Goal: Task Accomplishment & Management: Use online tool/utility

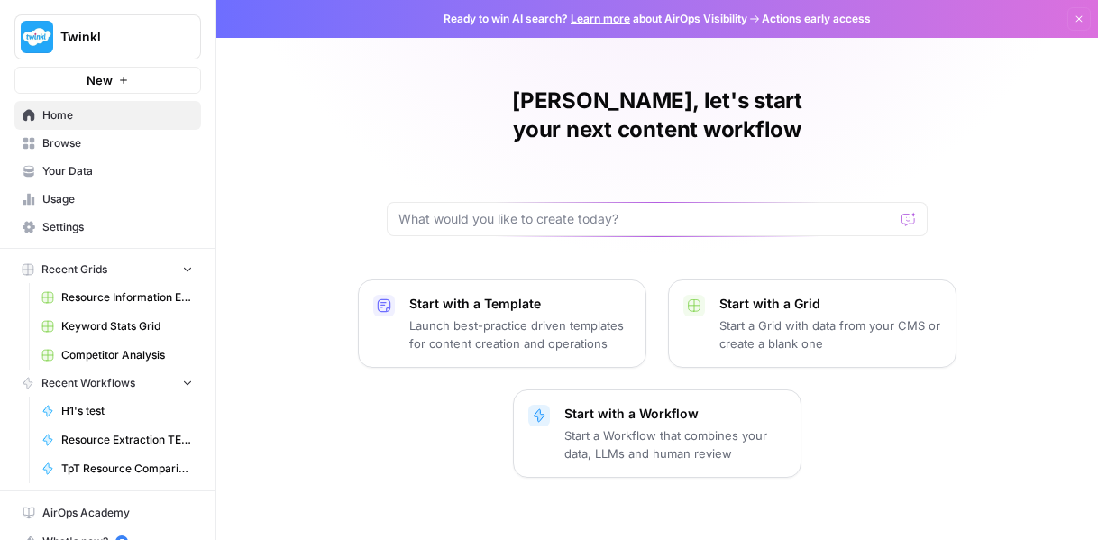
click at [123, 270] on button "Recent Grids" at bounding box center [107, 269] width 187 height 27
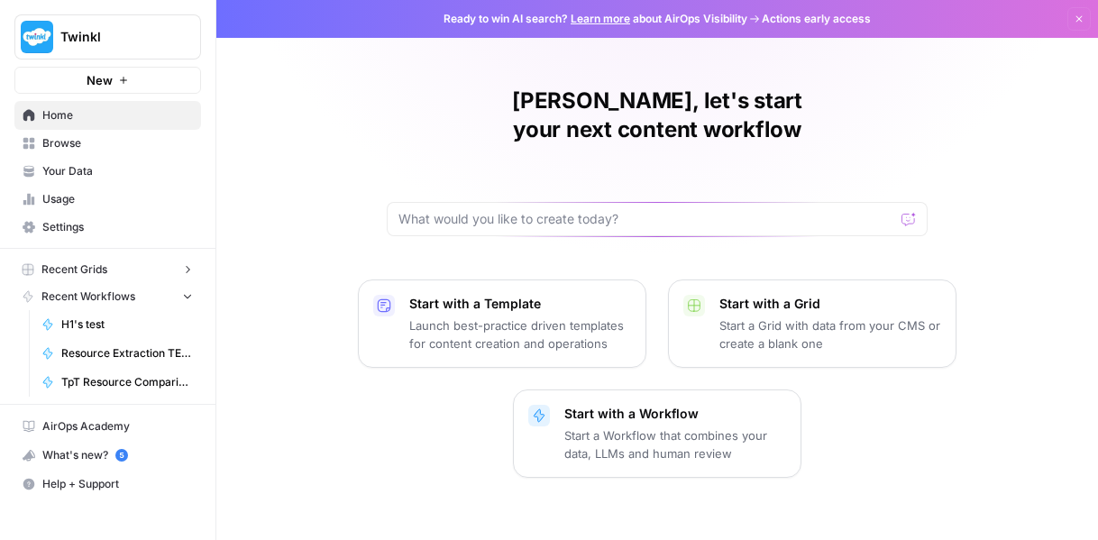
click at [99, 271] on span "Recent Grids" at bounding box center [74, 270] width 66 height 16
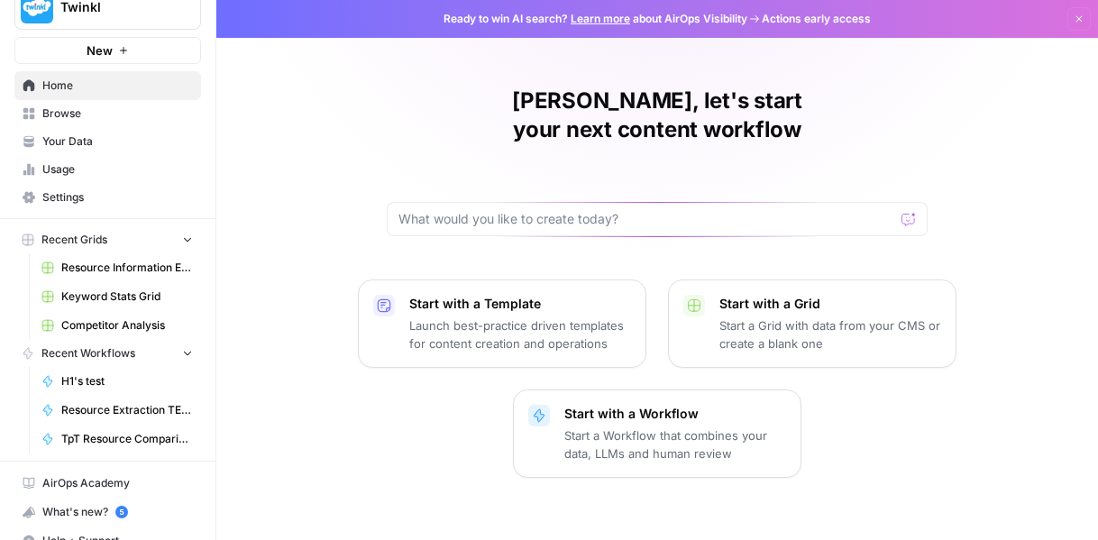
scroll to position [46, 0]
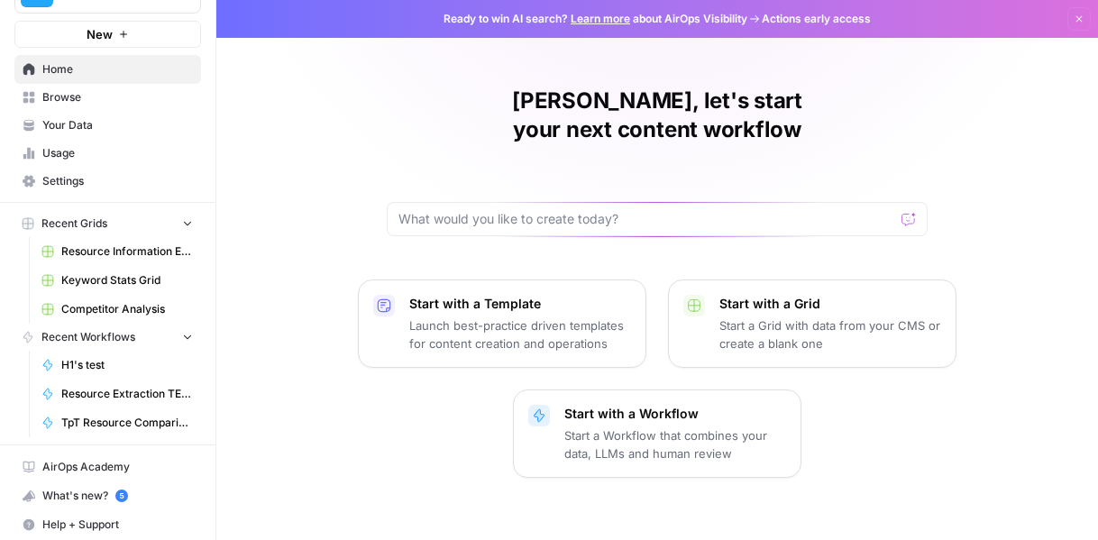
click at [67, 94] on span "Browse" at bounding box center [117, 97] width 151 height 16
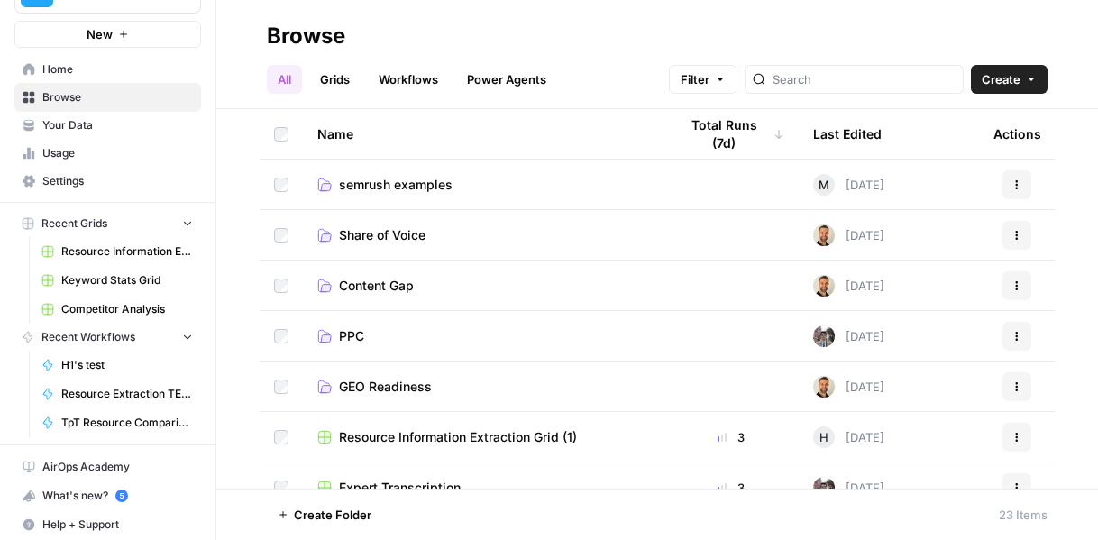
click at [340, 79] on link "Grids" at bounding box center [334, 79] width 51 height 29
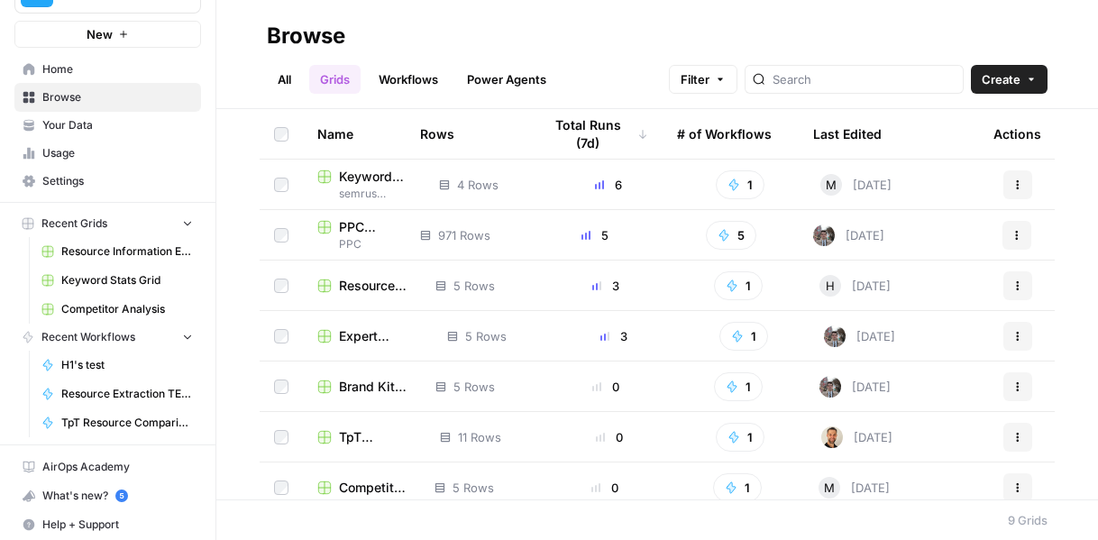
drag, startPoint x: 399, startPoint y: 133, endPoint x: 530, endPoint y: 134, distance: 131.7
click at [530, 134] on tr "Name Rows Total Runs (7d) # of Workflows Last Edited Actions" at bounding box center [657, 134] width 795 height 50
click at [482, 135] on th "Rows" at bounding box center [467, 134] width 122 height 50
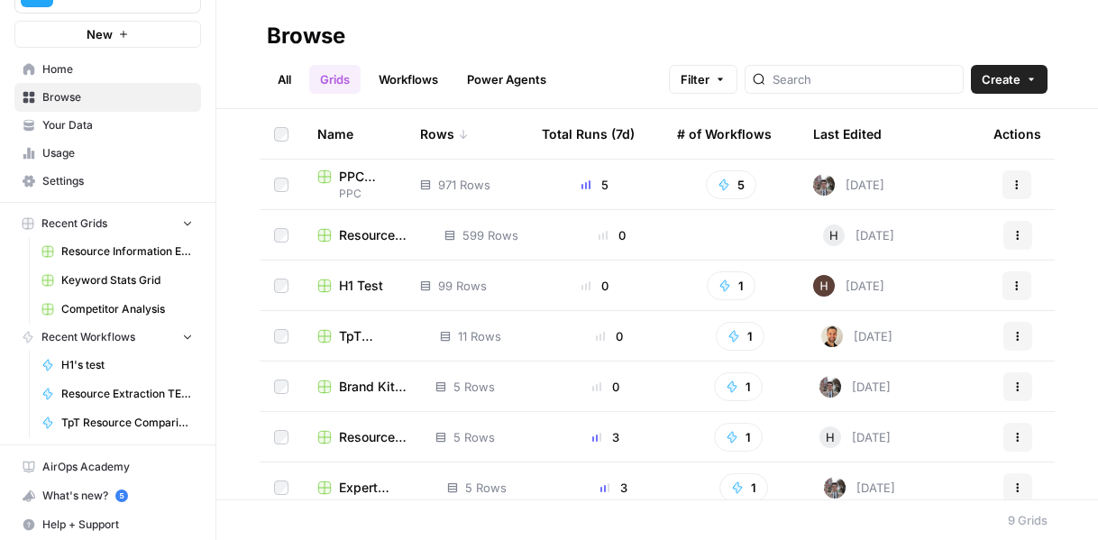
click at [351, 131] on div "Name" at bounding box center [354, 134] width 74 height 50
click at [334, 135] on div "Name" at bounding box center [354, 134] width 74 height 50
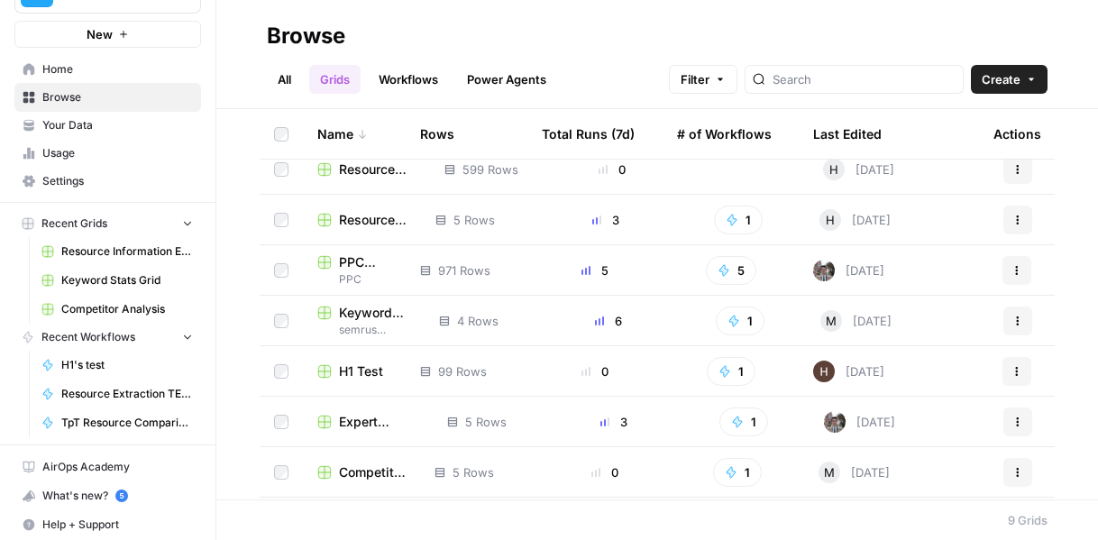
scroll to position [90, 0]
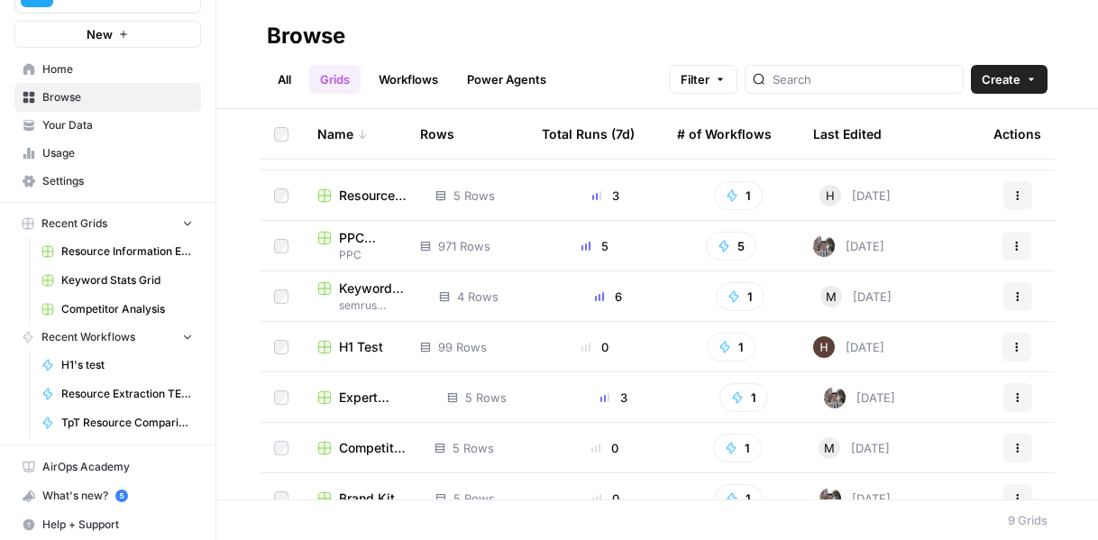
click at [368, 289] on span "Keyword Stats Grid" at bounding box center [374, 289] width 71 height 18
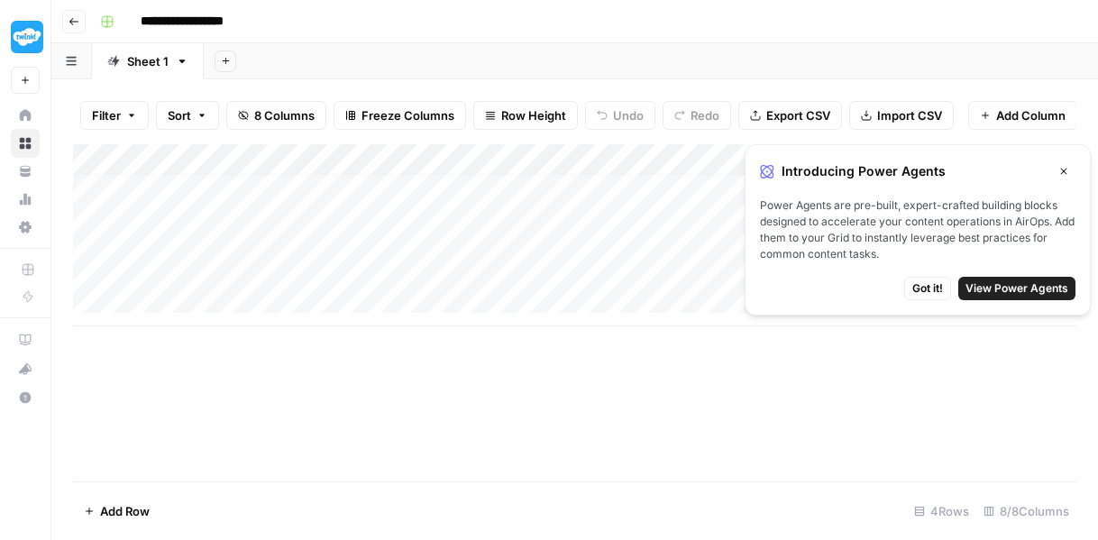
scroll to position [14, 0]
click at [1069, 178] on button "Close" at bounding box center [1063, 171] width 23 height 23
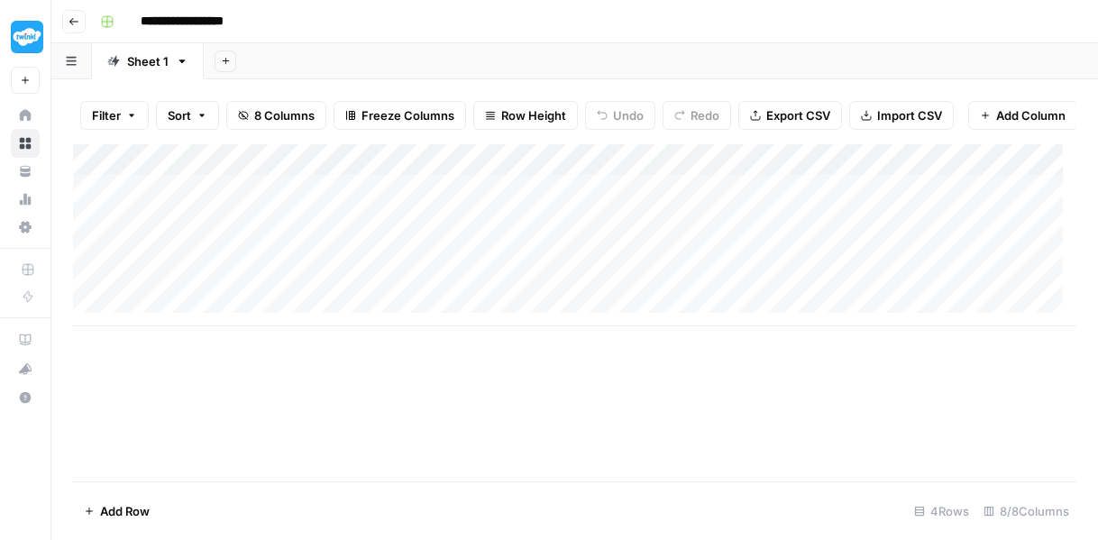
scroll to position [0, 0]
click at [84, 26] on button "Go back" at bounding box center [73, 21] width 23 height 23
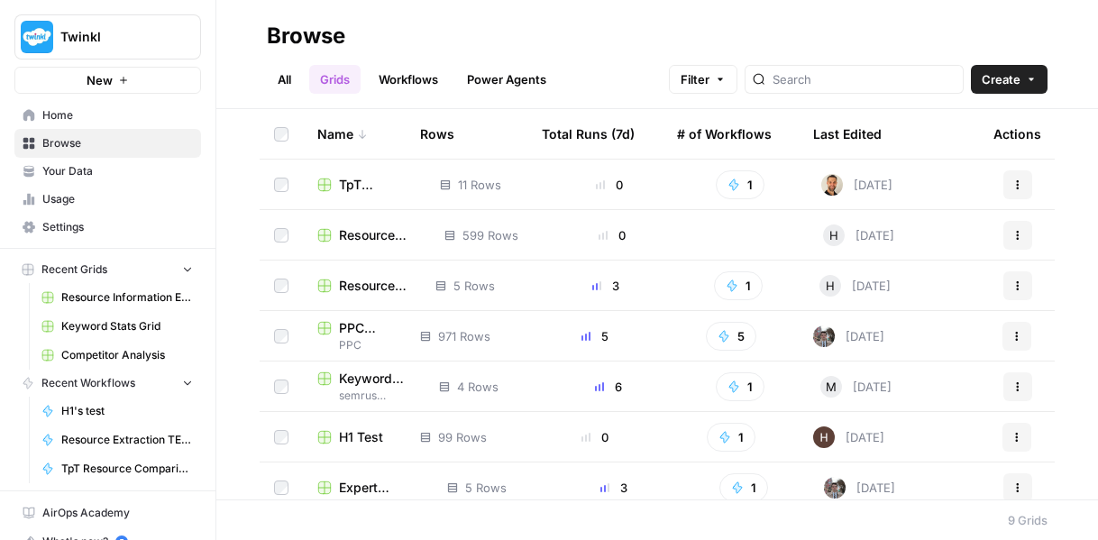
click at [364, 380] on span "Keyword Stats Grid" at bounding box center [374, 379] width 71 height 18
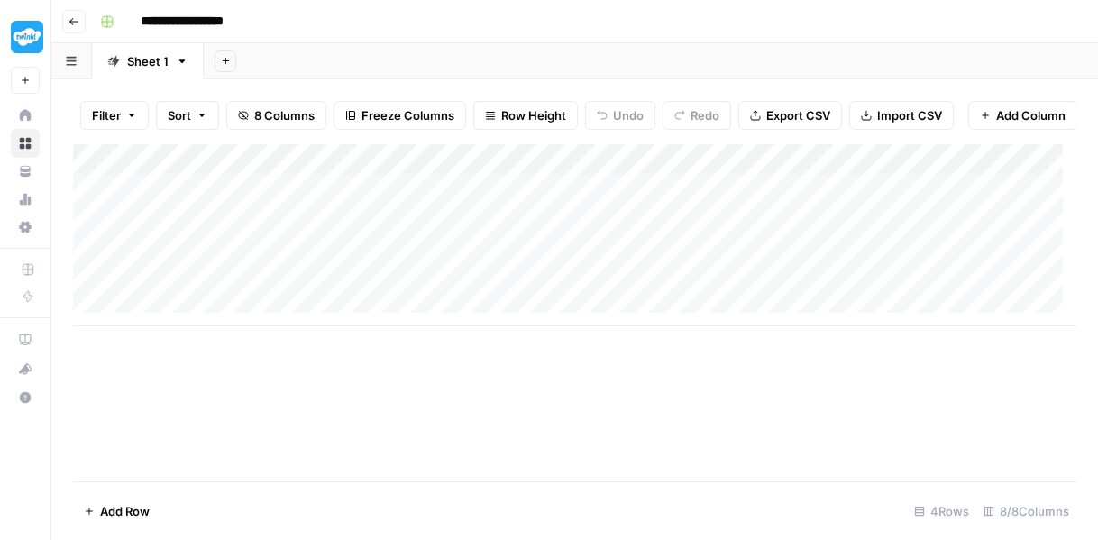
click at [79, 20] on button "Go back" at bounding box center [73, 21] width 23 height 23
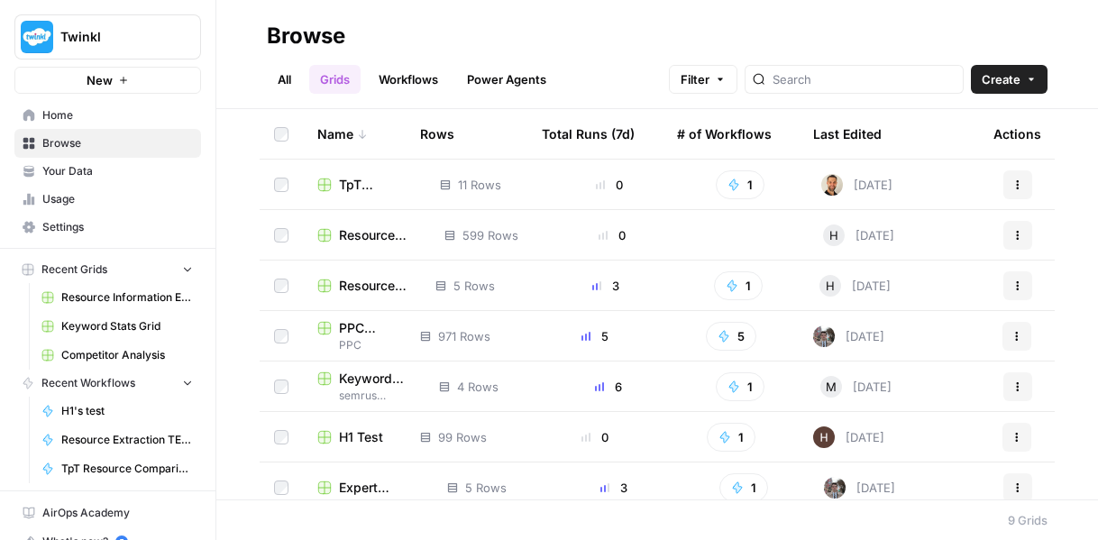
click at [402, 73] on link "Workflows" at bounding box center [408, 79] width 81 height 29
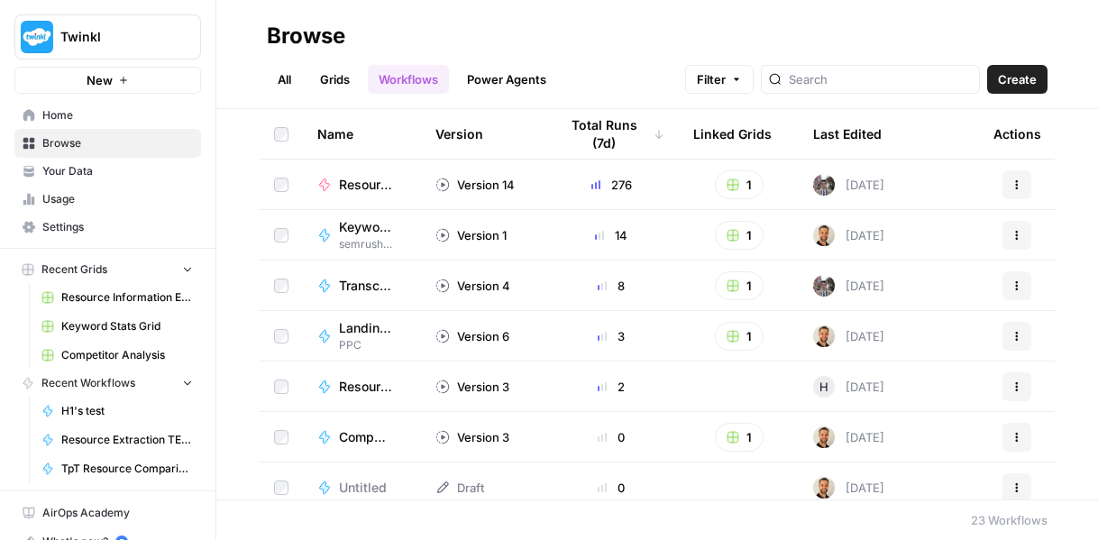
click at [350, 225] on span "Keyword Stats" at bounding box center [365, 227] width 53 height 18
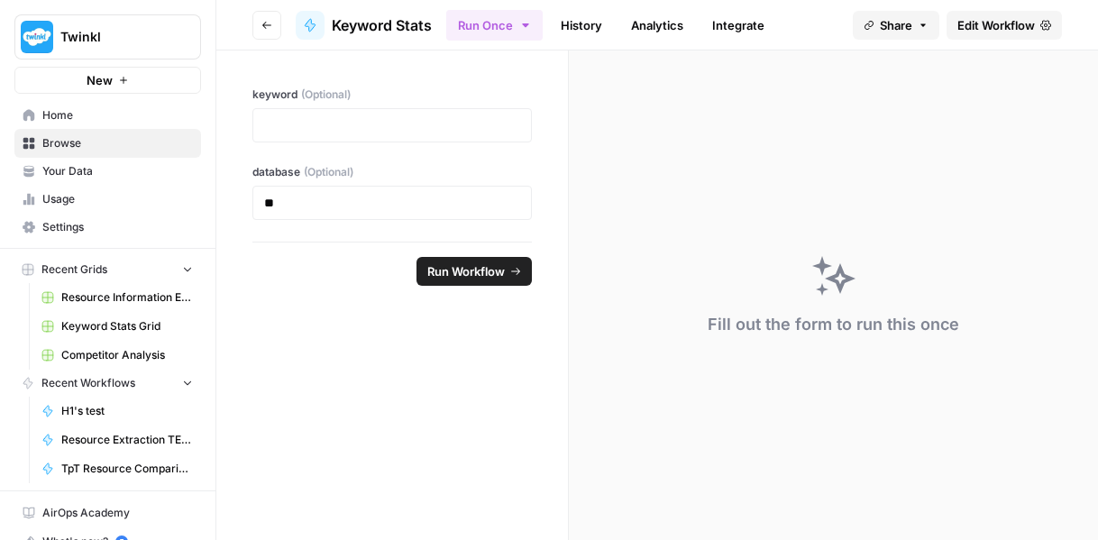
click at [265, 11] on button "Go back" at bounding box center [266, 25] width 29 height 29
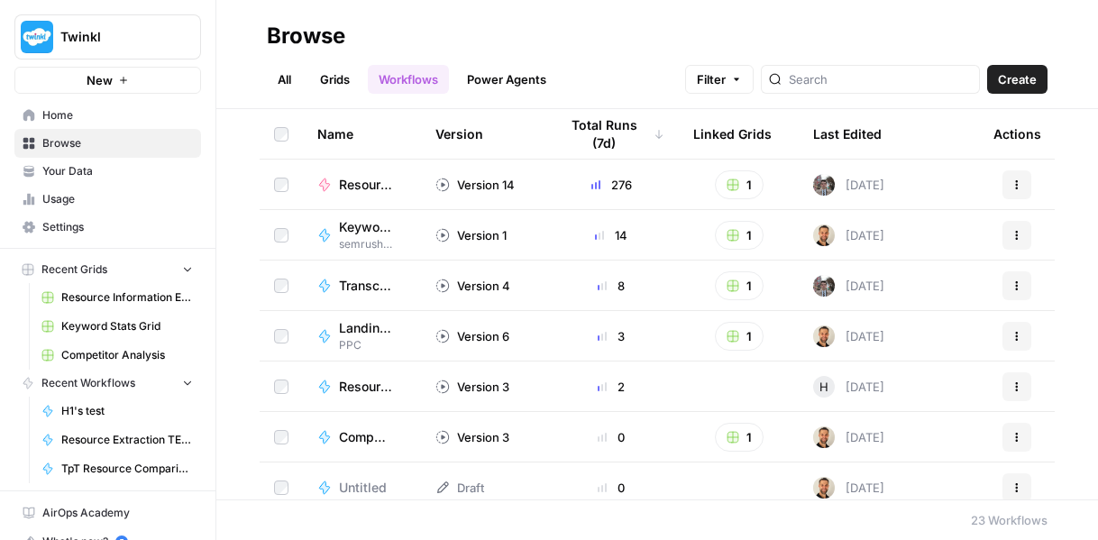
click at [317, 74] on link "Grids" at bounding box center [334, 79] width 51 height 29
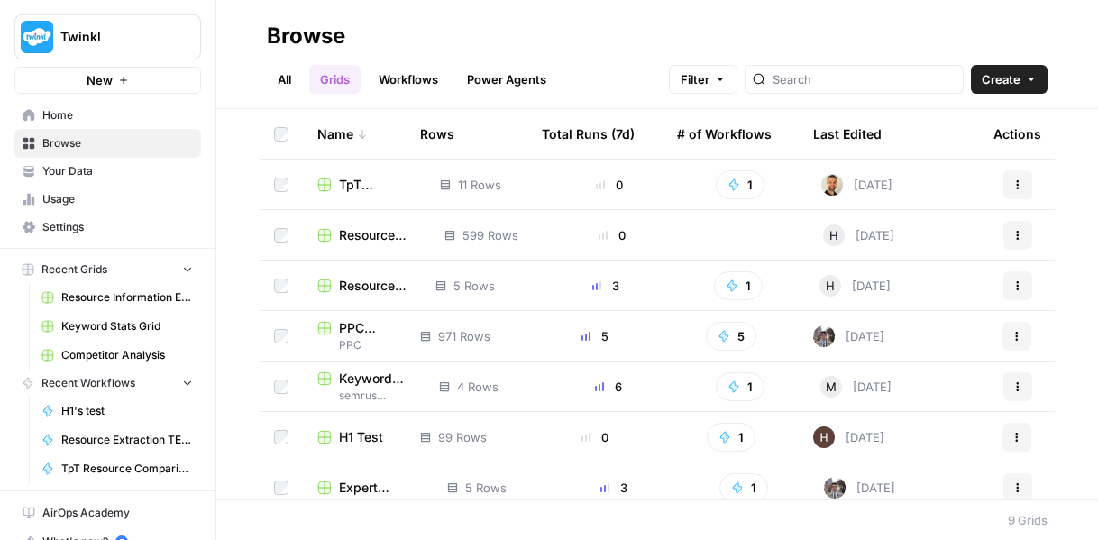
click at [389, 86] on link "Workflows" at bounding box center [408, 79] width 81 height 29
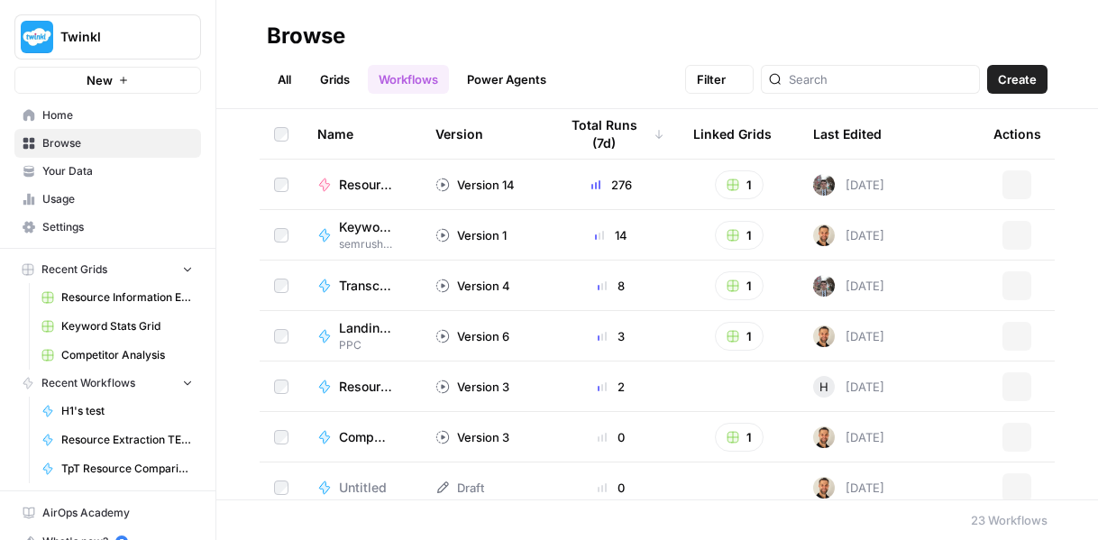
click at [282, 87] on link "All" at bounding box center [284, 79] width 35 height 29
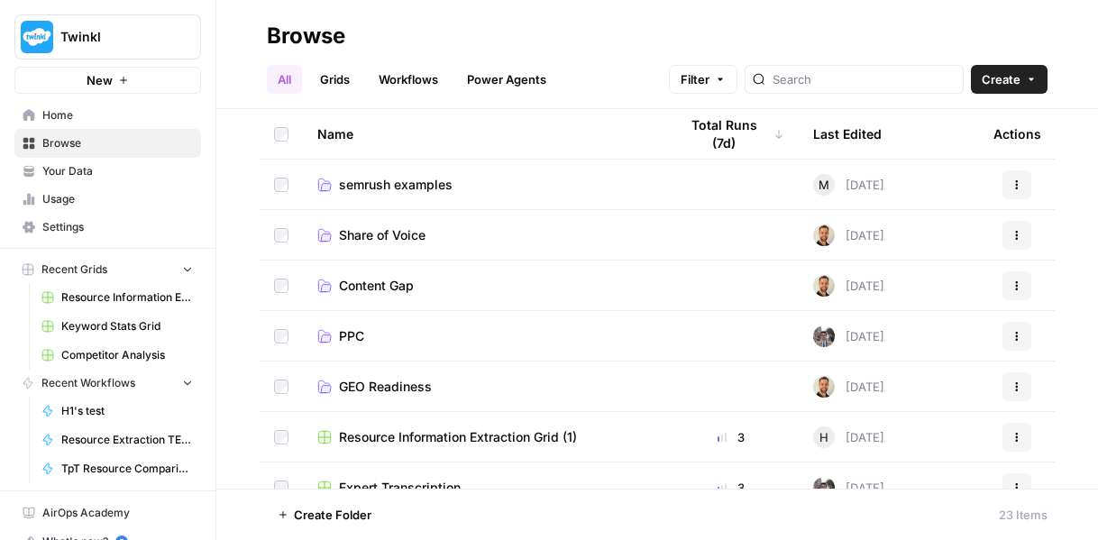
click at [370, 191] on span "semrush examples" at bounding box center [396, 185] width 114 height 18
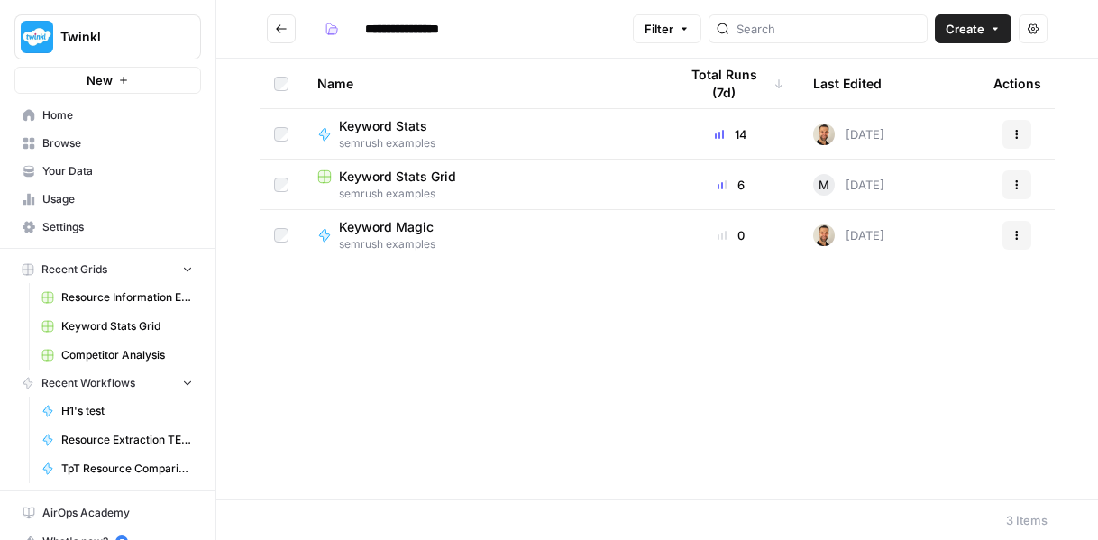
click at [381, 230] on span "Keyword Magic" at bounding box center [386, 227] width 95 height 18
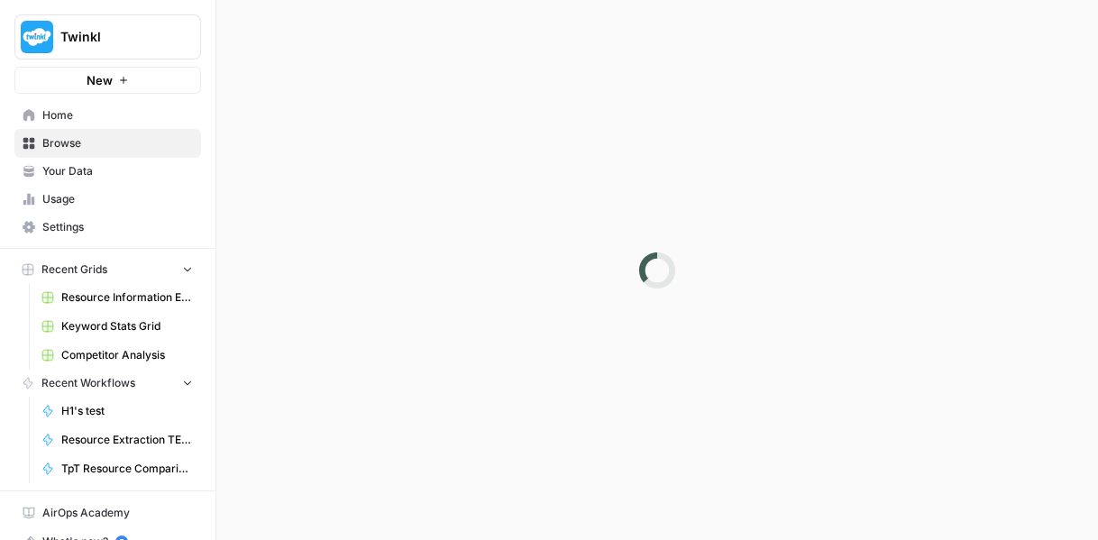
click at [381, 230] on div at bounding box center [657, 270] width 882 height 540
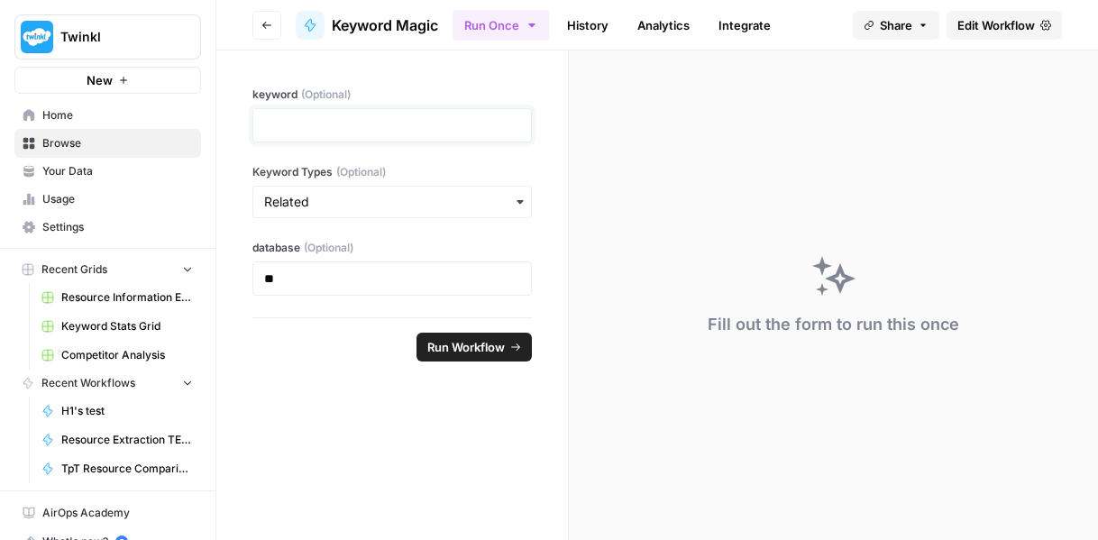
click at [373, 119] on p at bounding box center [392, 125] width 256 height 18
click at [794, 326] on div "Fill out the form to run this once" at bounding box center [834, 324] width 252 height 25
click at [402, 138] on div at bounding box center [392, 125] width 280 height 34
click at [393, 115] on div at bounding box center [392, 125] width 280 height 34
click at [391, 119] on p at bounding box center [392, 125] width 256 height 18
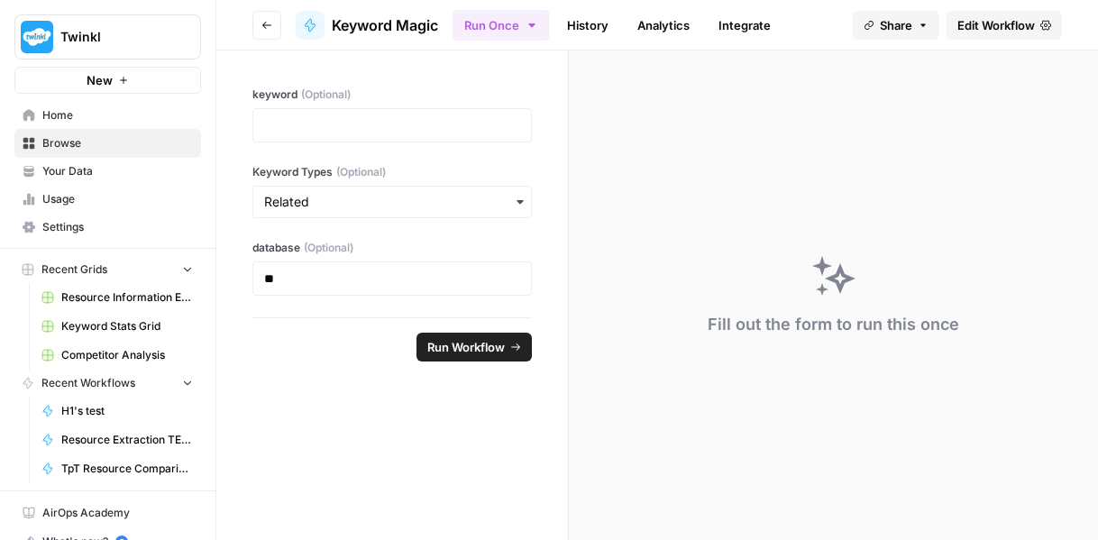
click at [330, 267] on div "**" at bounding box center [392, 279] width 280 height 34
click at [305, 273] on p "**" at bounding box center [392, 279] width 257 height 18
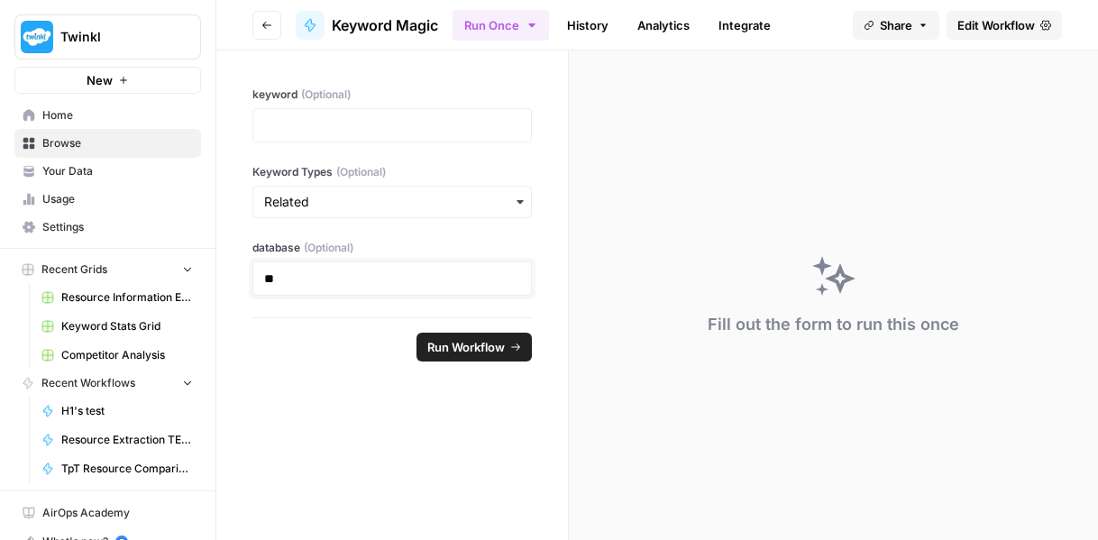
click at [305, 273] on p "**" at bounding box center [392, 279] width 257 height 18
click at [280, 127] on p at bounding box center [392, 125] width 256 height 18
click at [453, 350] on span "Run Workflow" at bounding box center [466, 347] width 78 height 18
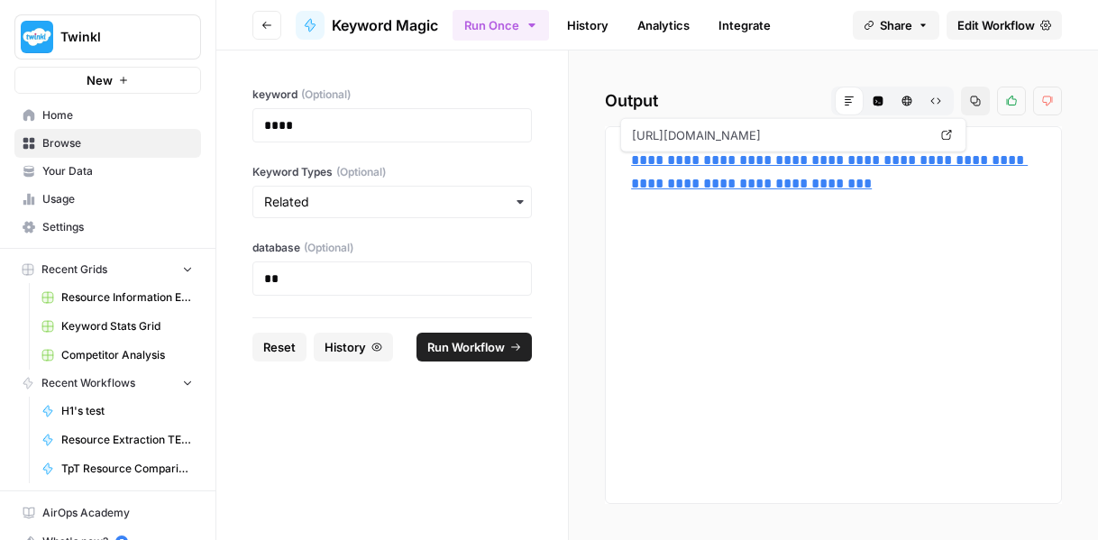
click at [709, 186] on link "**********" at bounding box center [829, 171] width 397 height 37
click at [305, 124] on p "****" at bounding box center [392, 125] width 257 height 18
click at [274, 353] on span "Reset" at bounding box center [279, 347] width 32 height 18
